Goal: Information Seeking & Learning: Learn about a topic

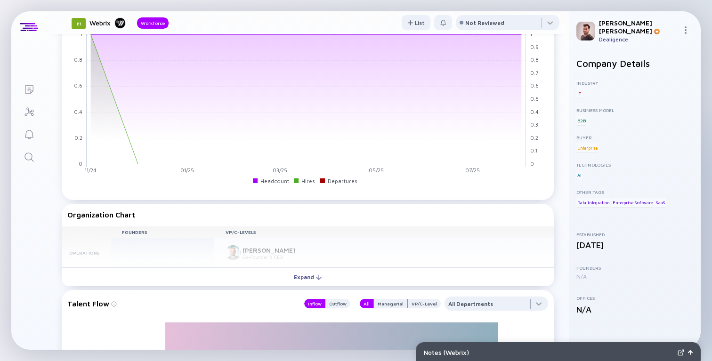
scroll to position [672, 0]
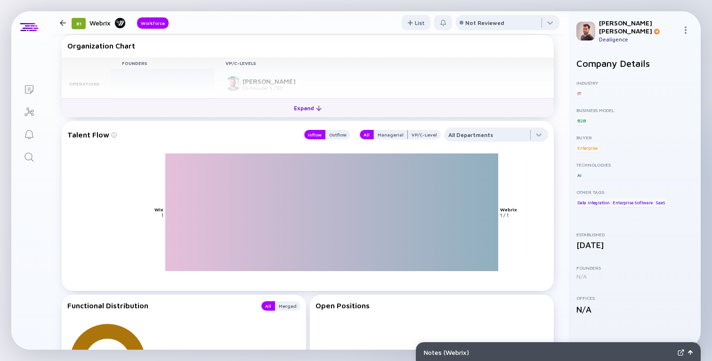
click at [318, 111] on div at bounding box center [319, 108] width 6 height 6
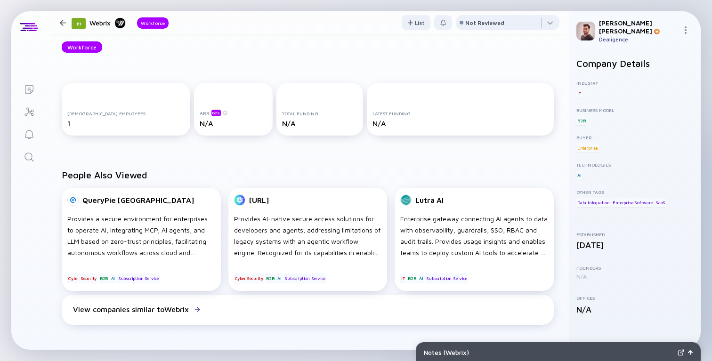
scroll to position [93, 0]
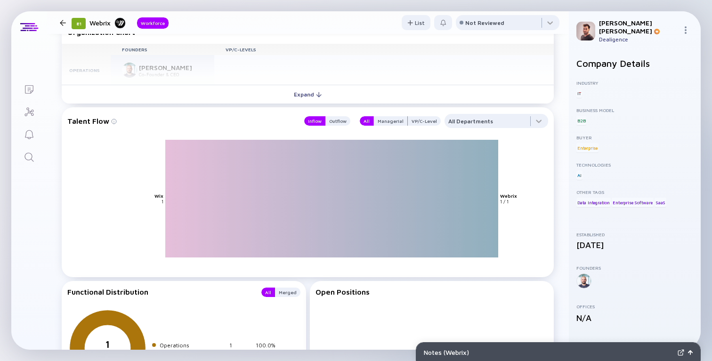
scroll to position [641, 0]
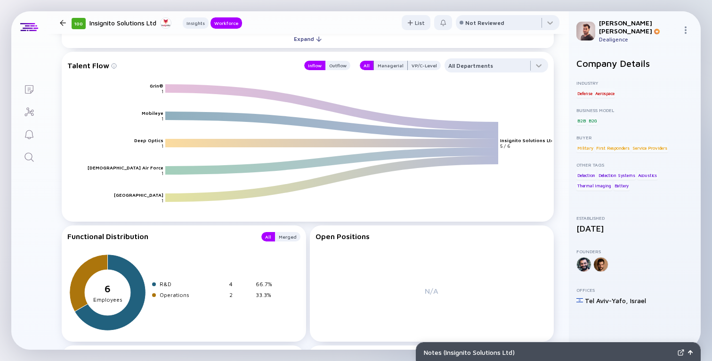
scroll to position [820, 0]
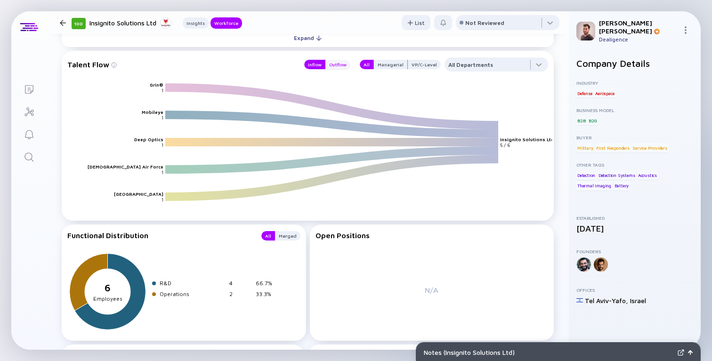
click at [336, 64] on div "Outflow" at bounding box center [337, 64] width 25 height 9
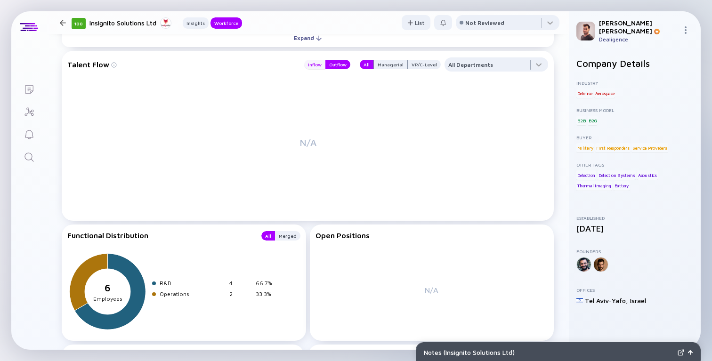
click at [324, 64] on div "Inflow" at bounding box center [314, 64] width 21 height 9
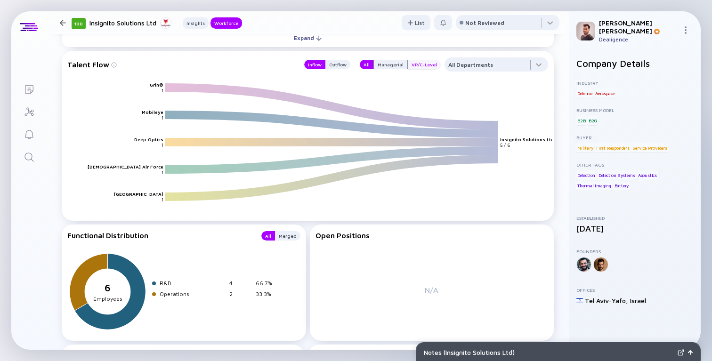
click at [411, 62] on div "VP/C-Level" at bounding box center [424, 64] width 33 height 9
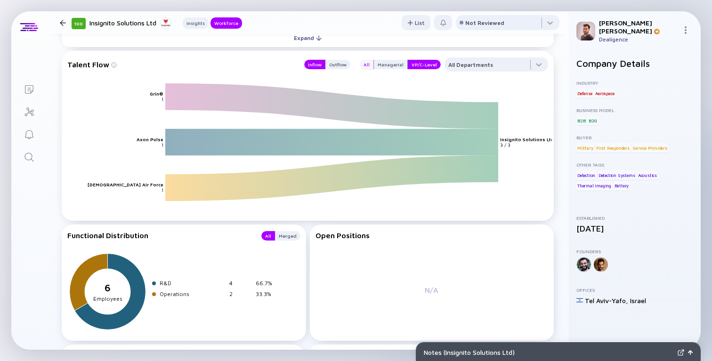
click at [367, 63] on div "All" at bounding box center [367, 64] width 14 height 9
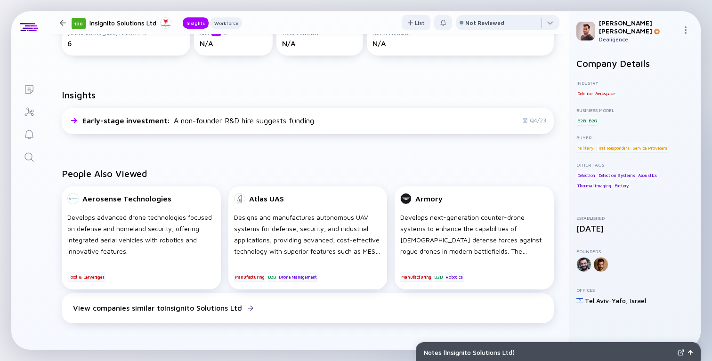
scroll to position [0, 0]
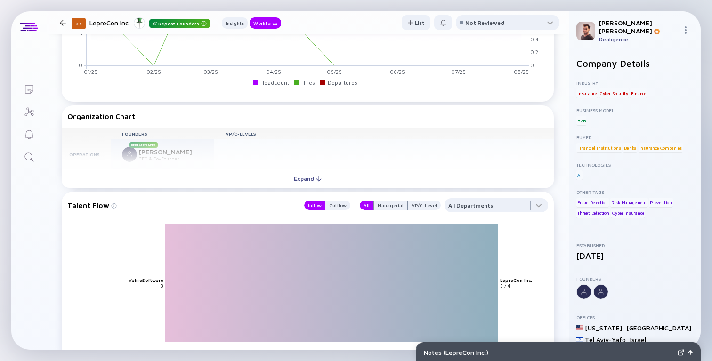
scroll to position [681, 0]
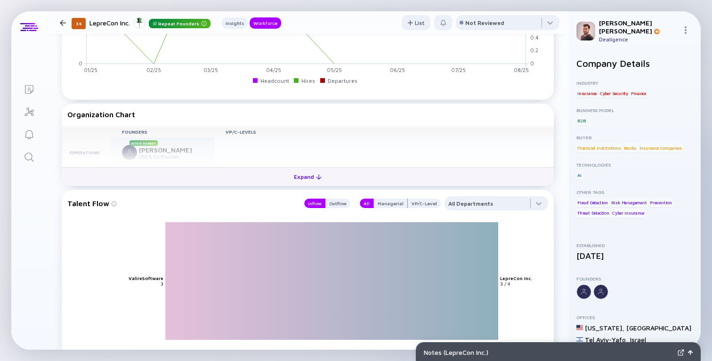
click at [398, 186] on button "Expand" at bounding box center [308, 176] width 492 height 19
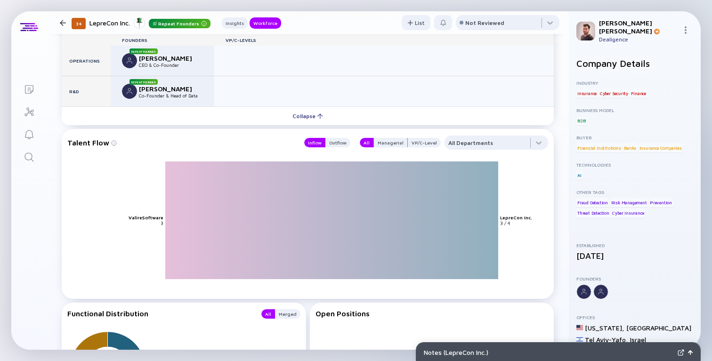
scroll to position [806, 0]
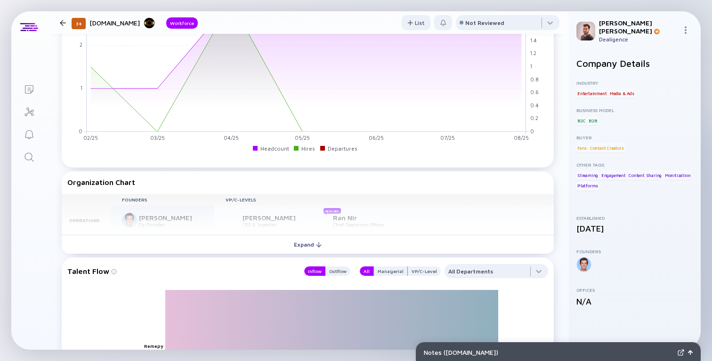
scroll to position [514, 0]
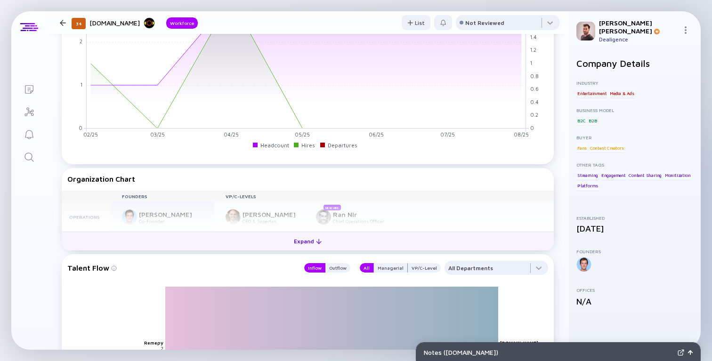
click at [349, 242] on button "Expand" at bounding box center [308, 241] width 492 height 19
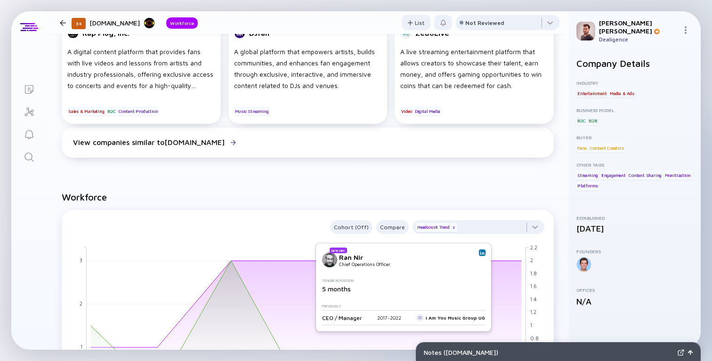
scroll to position [0, 0]
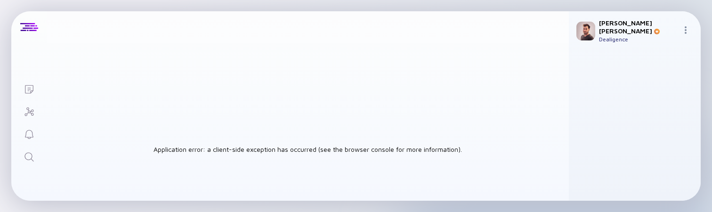
click at [467, 55] on div "Application error: a client-side exception has occurred (see the browser consol…" at bounding box center [308, 149] width 522 height 212
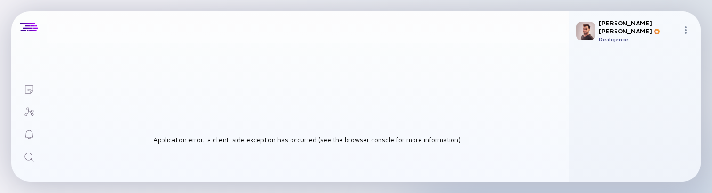
click at [251, 156] on div "Application error: a client-side exception has occurred (see the browser consol…" at bounding box center [308, 139] width 522 height 193
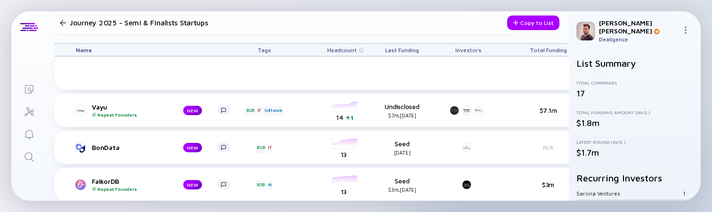
scroll to position [449, 0]
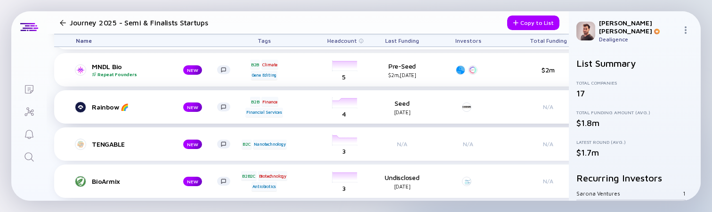
click at [103, 101] on div "Rainbow 🌈 NEW B2B Finance Financial Services headcount-getrainbow 4 Headcount S…" at bounding box center [364, 106] width 620 height 33
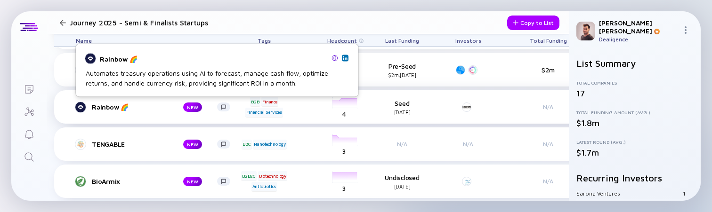
click at [103, 107] on div "Rainbow 🌈" at bounding box center [130, 107] width 76 height 8
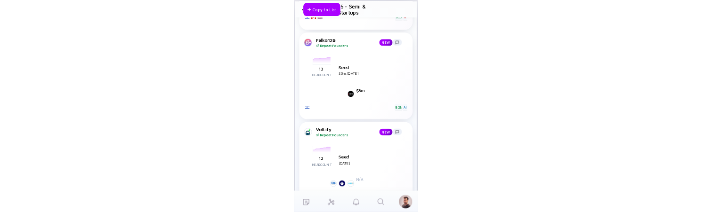
scroll to position [368, 0]
